Goal: Task Accomplishment & Management: Manage account settings

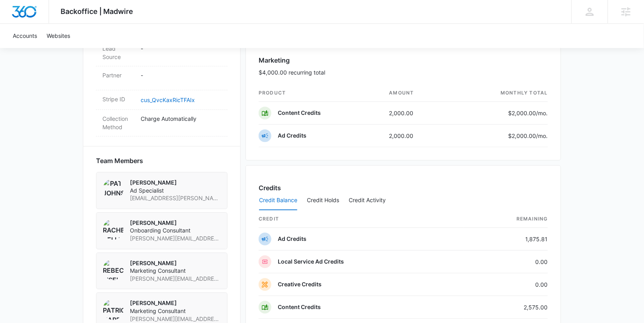
scroll to position [474, 0]
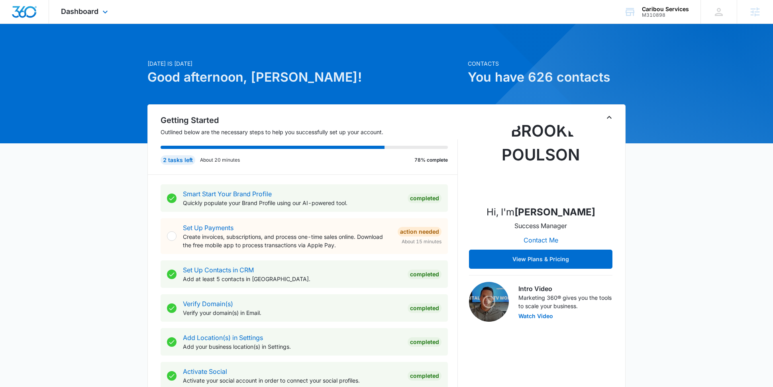
click at [90, 5] on div "Dashboard Apps Reputation Forms CRM Email Social Content Ads Intelligence Files…" at bounding box center [85, 12] width 73 height 24
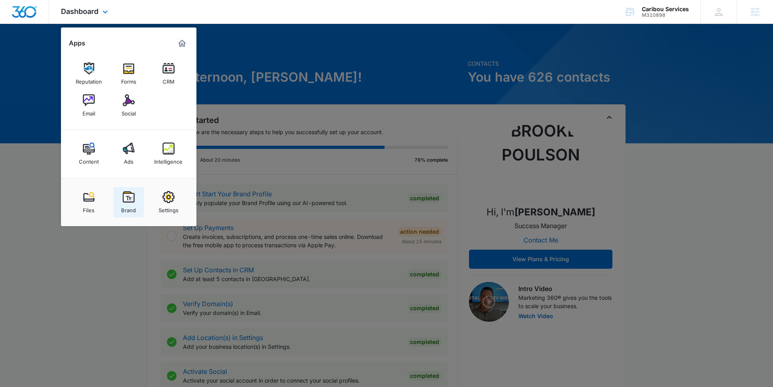
click at [131, 200] on img at bounding box center [129, 197] width 12 height 12
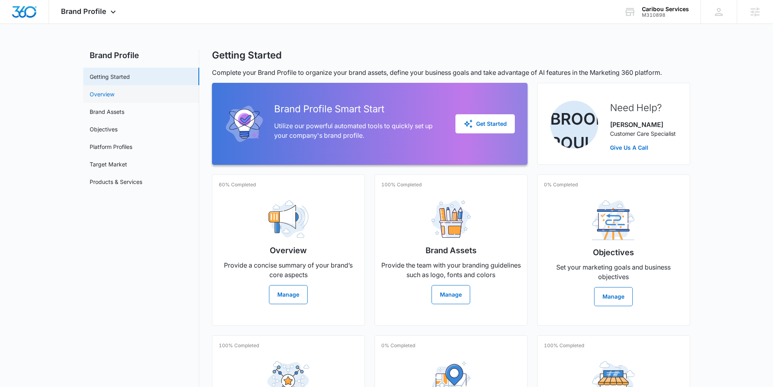
click at [107, 98] on link "Overview" at bounding box center [102, 94] width 25 height 8
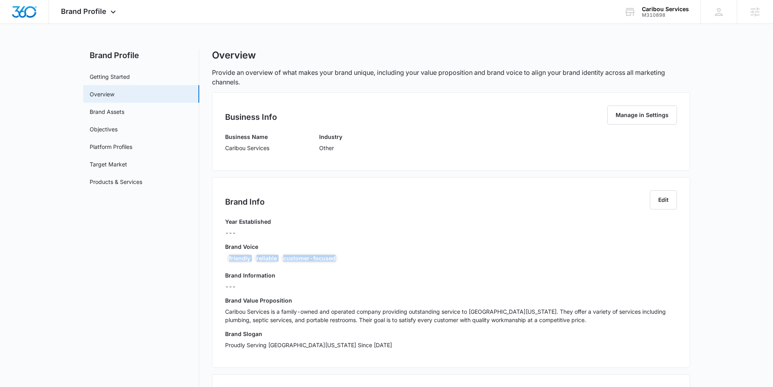
drag, startPoint x: 341, startPoint y: 259, endPoint x: 222, endPoint y: 258, distance: 119.5
click at [222, 258] on div "Brand Info Edit Year Established --- Brand Voice friendly reliable customer-foc…" at bounding box center [451, 272] width 478 height 191
copy div "friendly reliable customer-focused"
